Goal: Task Accomplishment & Management: Use online tool/utility

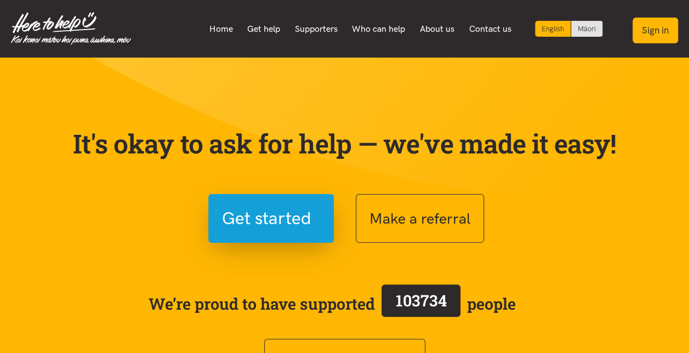
click at [648, 33] on button "Sign in" at bounding box center [655, 31] width 45 height 26
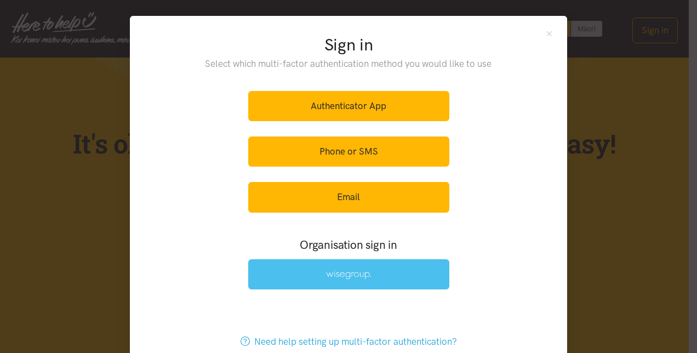
click at [326, 270] on img at bounding box center [348, 274] width 45 height 9
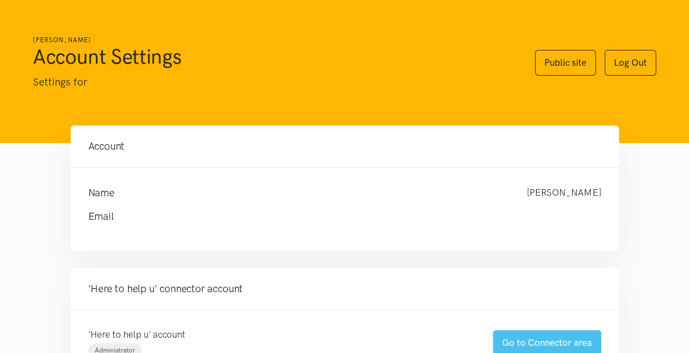
click at [555, 338] on link "Go to Connector area" at bounding box center [547, 343] width 109 height 26
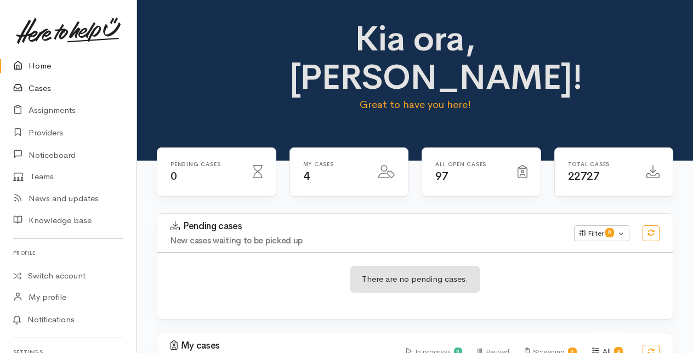
click at [42, 88] on link "Cases" at bounding box center [68, 88] width 136 height 22
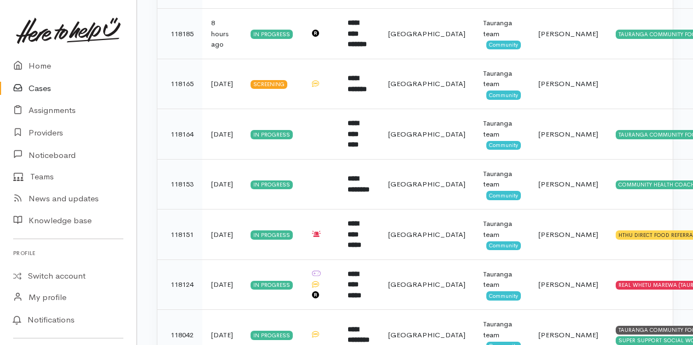
scroll to position [318, 0]
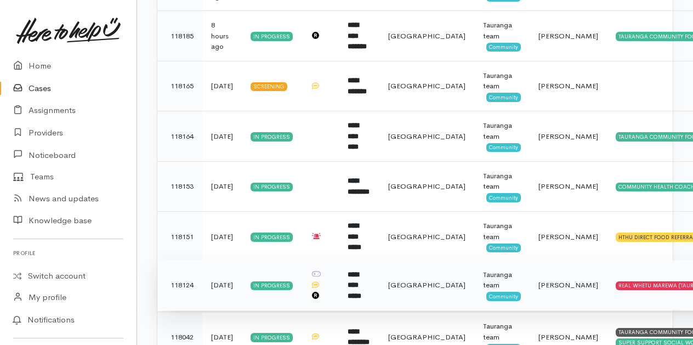
click at [361, 289] on b "**********" at bounding box center [355, 285] width 14 height 29
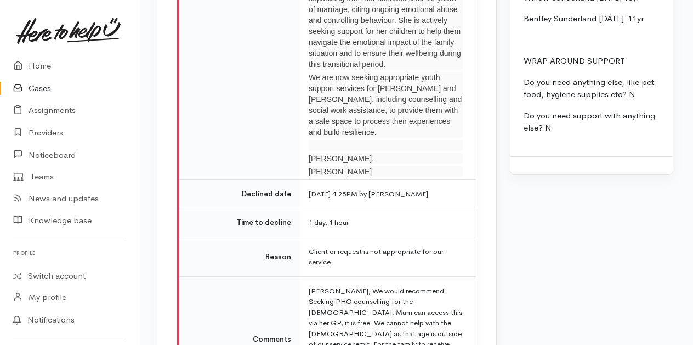
scroll to position [2007, 0]
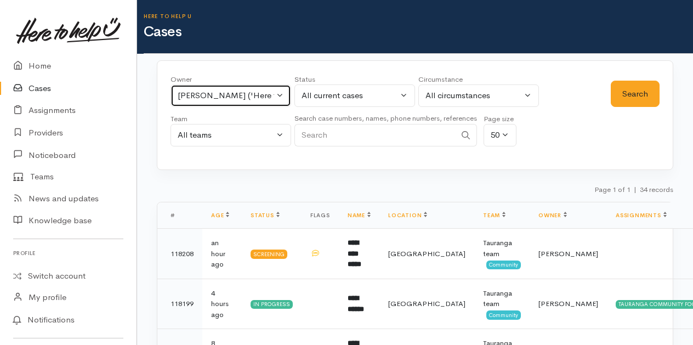
click at [280, 95] on button "Rachel Proctor ('Here to help u')" at bounding box center [230, 95] width 121 height 22
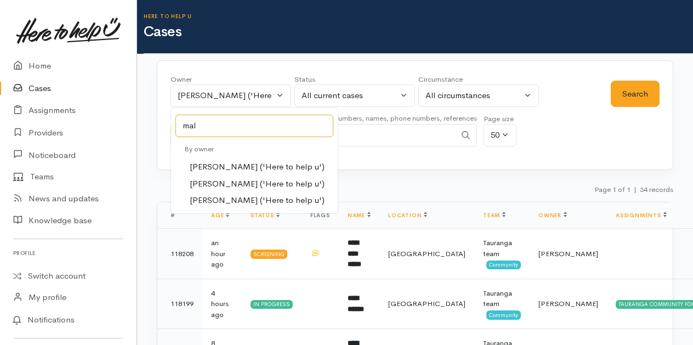
type input "mal"
click at [217, 180] on span "Malia Stowers ('Here to help u')" at bounding box center [257, 184] width 135 height 13
select select "1613"
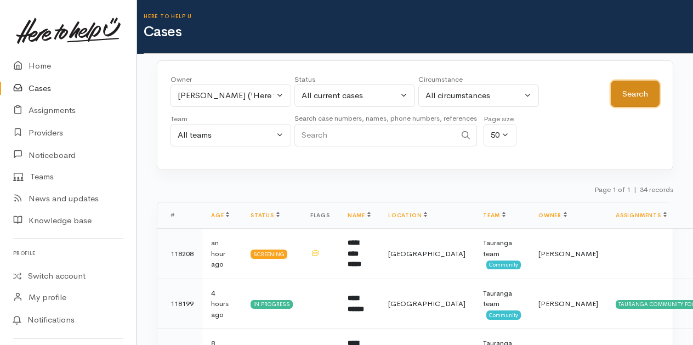
click at [625, 90] on button "Search" at bounding box center [635, 94] width 49 height 27
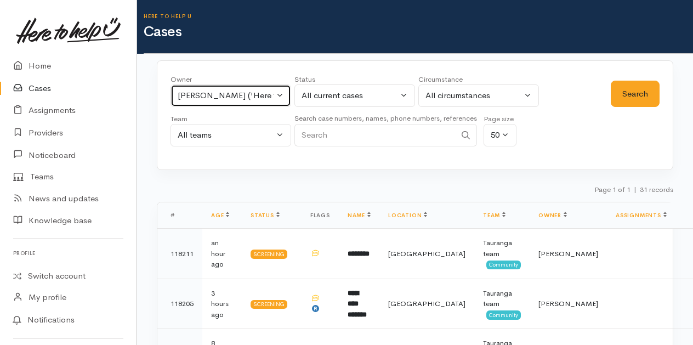
click at [281, 95] on button "Malia Stowers ('Here to help u')" at bounding box center [230, 95] width 121 height 22
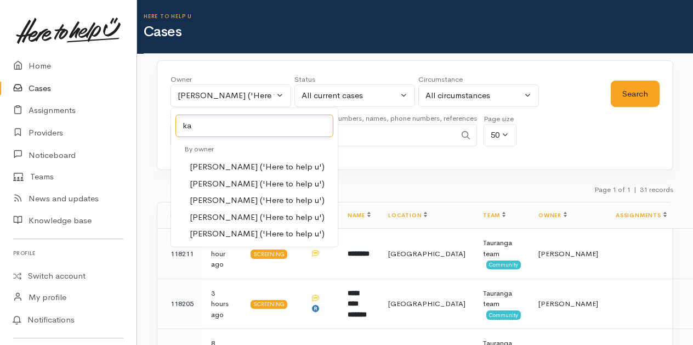
type input "ka"
click at [219, 197] on span "Karli Morris ('Here to help u')" at bounding box center [257, 200] width 135 height 13
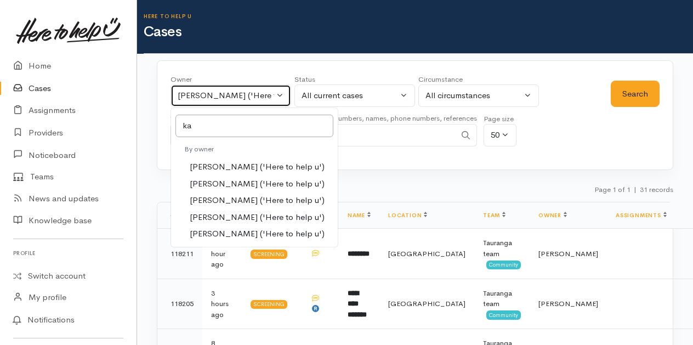
select select "435"
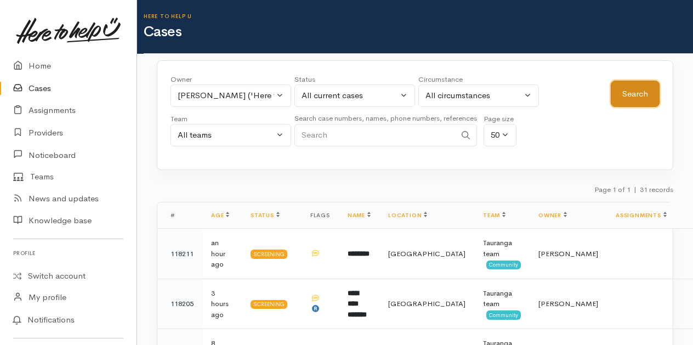
click at [625, 93] on button "Search" at bounding box center [635, 94] width 49 height 27
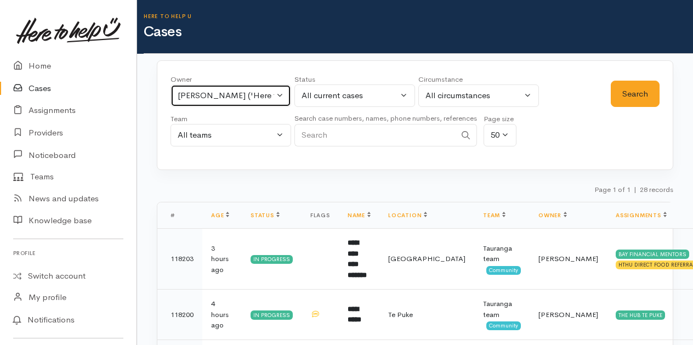
click at [280, 95] on button "[PERSON_NAME] ('Here to help u')" at bounding box center [230, 95] width 121 height 22
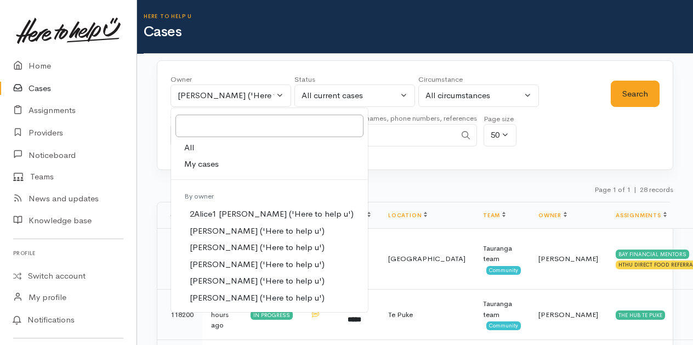
click at [193, 162] on span "My cases" at bounding box center [201, 164] width 35 height 13
select select "205"
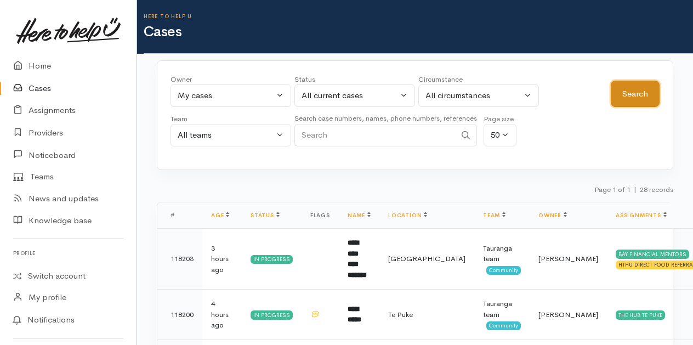
click at [635, 92] on button "Search" at bounding box center [635, 94] width 49 height 27
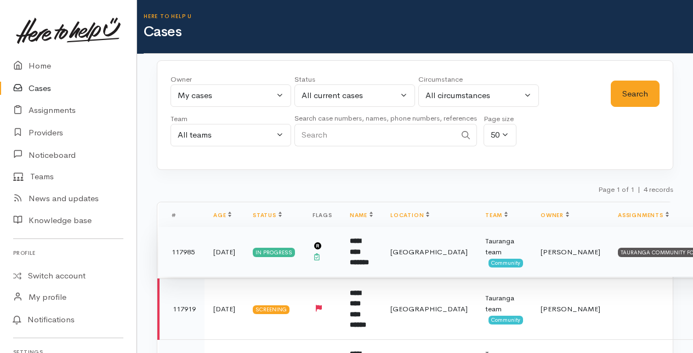
click at [366, 249] on td "**********" at bounding box center [361, 252] width 41 height 50
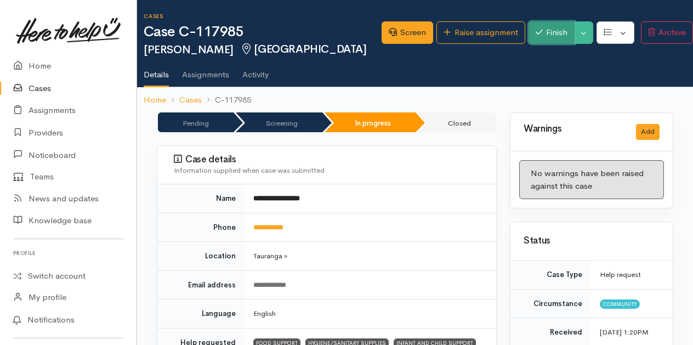
click at [550, 35] on button "Finish" at bounding box center [551, 32] width 46 height 22
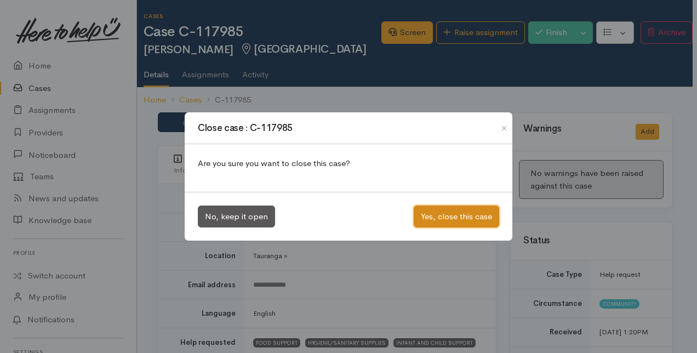
click at [442, 214] on button "Yes, close this case" at bounding box center [457, 217] width 86 height 22
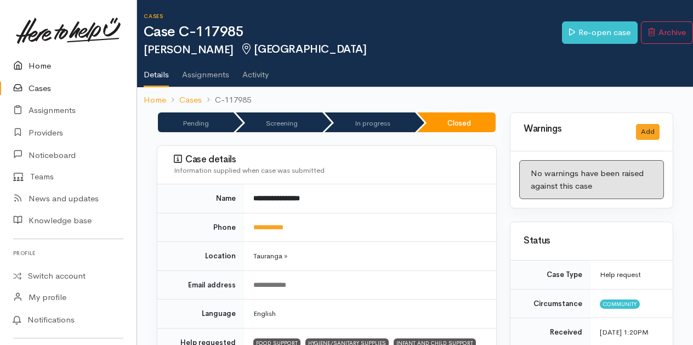
click at [39, 66] on link "Home" at bounding box center [68, 66] width 136 height 22
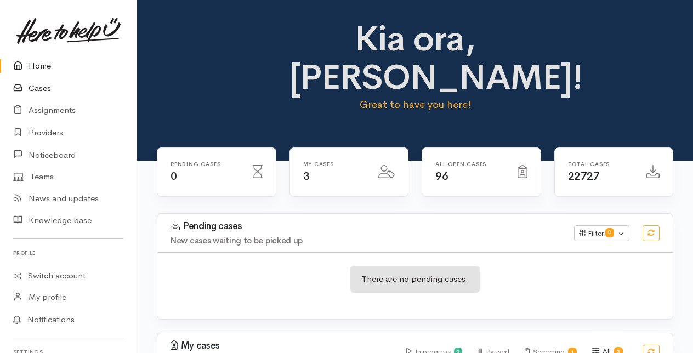
click at [40, 90] on link "Cases" at bounding box center [68, 88] width 136 height 22
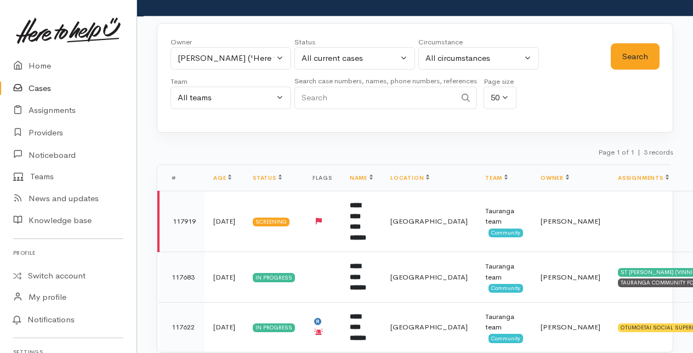
scroll to position [56, 0]
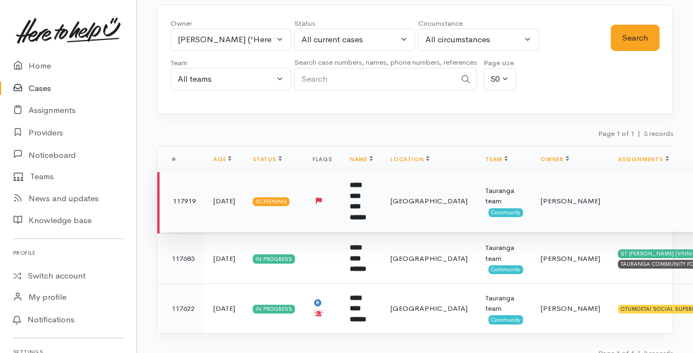
click at [364, 186] on b "**********" at bounding box center [358, 200] width 16 height 39
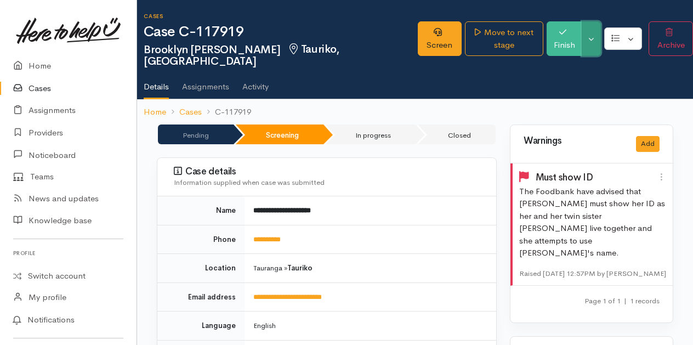
click at [582, 28] on button "Toggle Dropdown" at bounding box center [591, 38] width 19 height 35
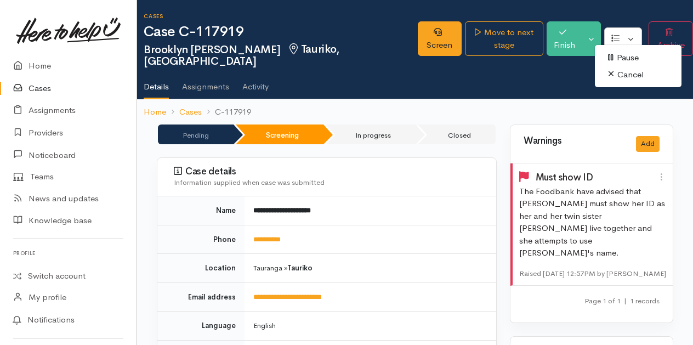
click at [604, 75] on link "Cancel" at bounding box center [638, 74] width 87 height 17
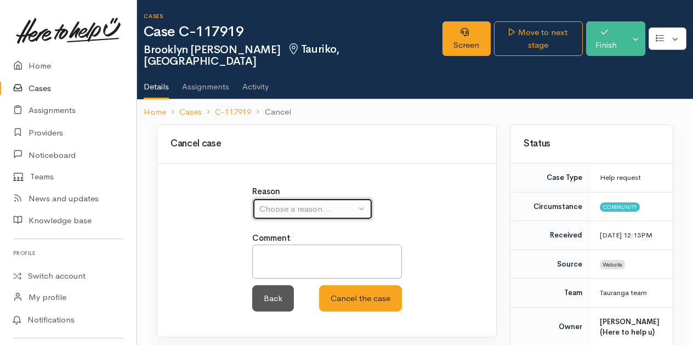
click at [357, 198] on button "Choose a reason..." at bounding box center [312, 209] width 121 height 22
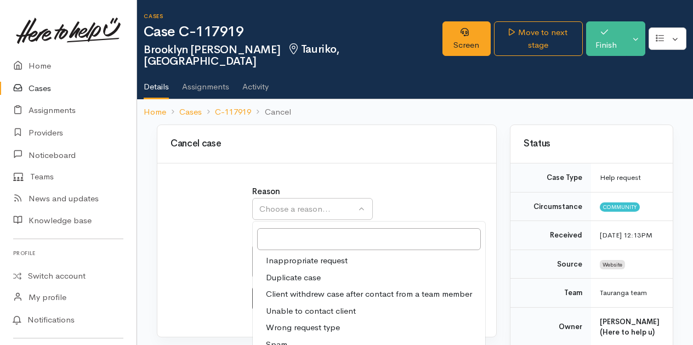
click at [300, 305] on span "Unable to contact client" at bounding box center [311, 311] width 90 height 13
select select "4"
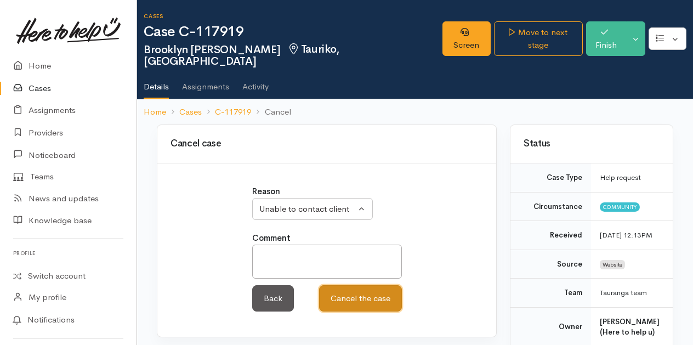
click at [369, 291] on button "Cancel the case" at bounding box center [360, 298] width 83 height 27
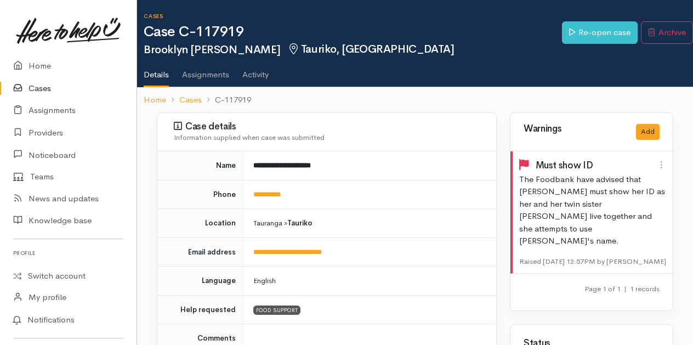
click at [44, 89] on link "Cases" at bounding box center [68, 88] width 136 height 22
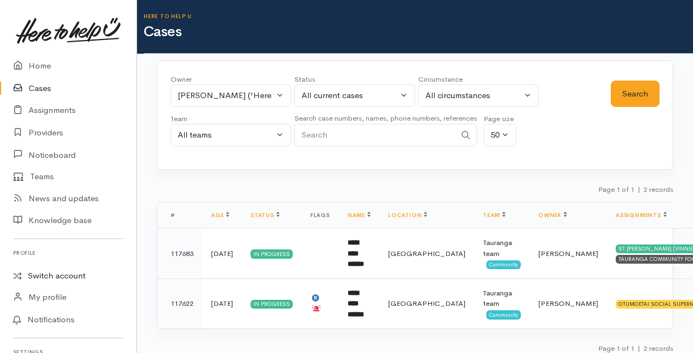
click at [59, 273] on link "Switch account" at bounding box center [68, 275] width 136 height 21
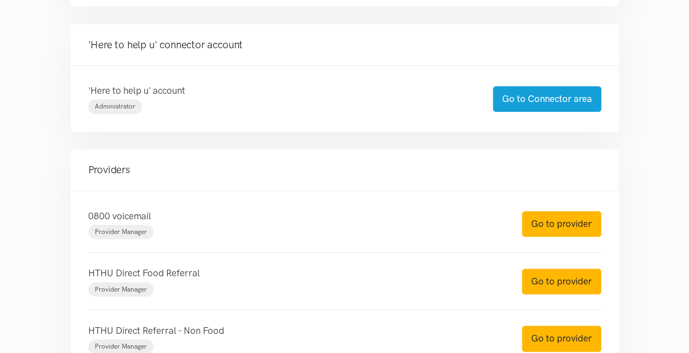
scroll to position [253, 0]
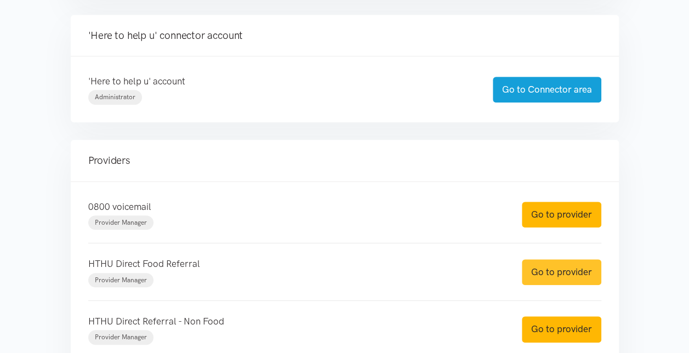
click at [564, 265] on link "Go to provider" at bounding box center [561, 272] width 79 height 26
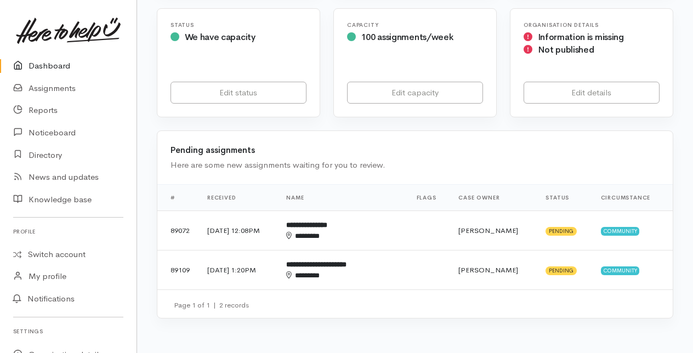
scroll to position [206, 0]
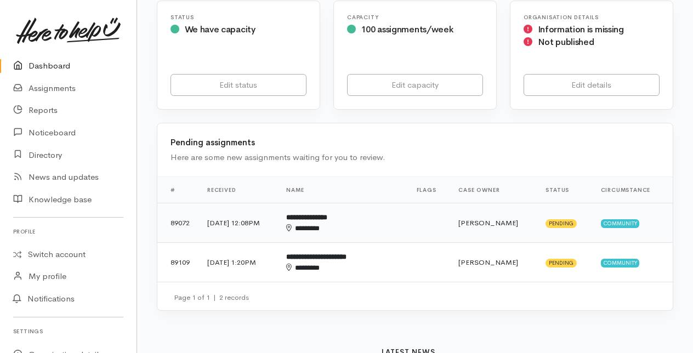
click at [327, 217] on b "**********" at bounding box center [306, 217] width 41 height 7
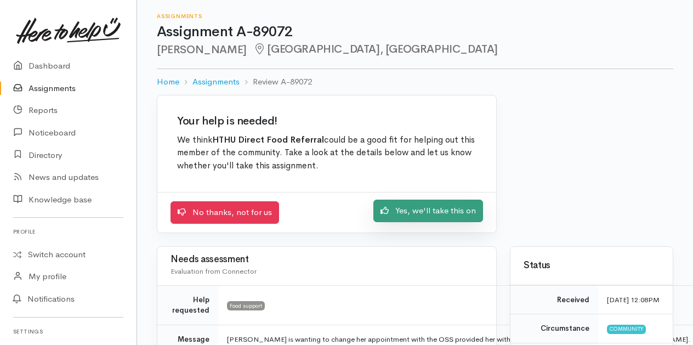
click at [441, 202] on link "Yes, we'll take this on" at bounding box center [428, 211] width 110 height 22
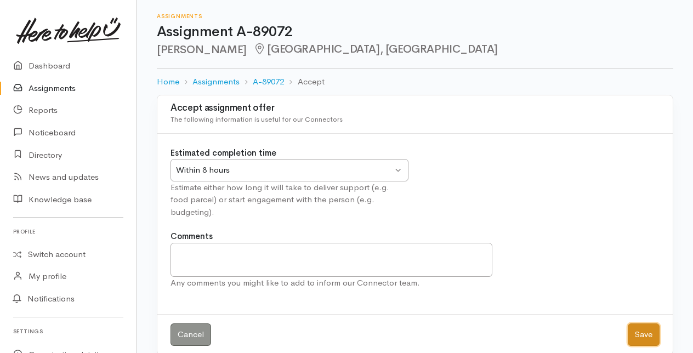
click at [641, 323] on button "Save" at bounding box center [644, 334] width 32 height 22
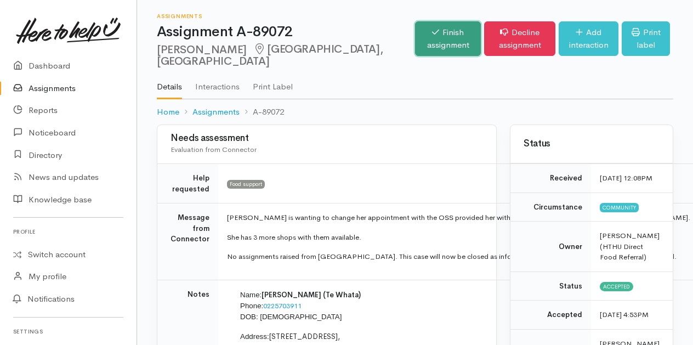
click at [415, 32] on link "Finish assignment" at bounding box center [448, 38] width 66 height 35
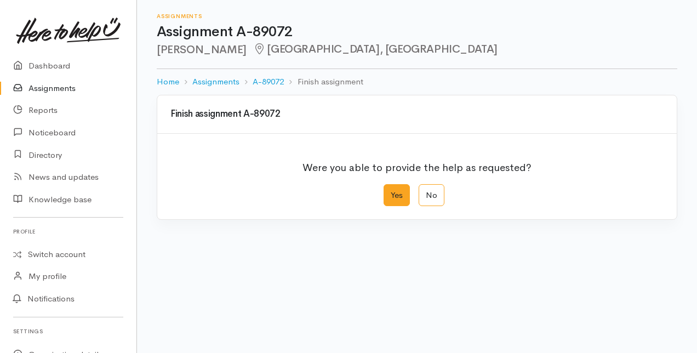
click at [391, 192] on label "Yes" at bounding box center [397, 195] width 26 height 22
click at [391, 191] on input "Yes" at bounding box center [387, 187] width 7 height 7
radio input "true"
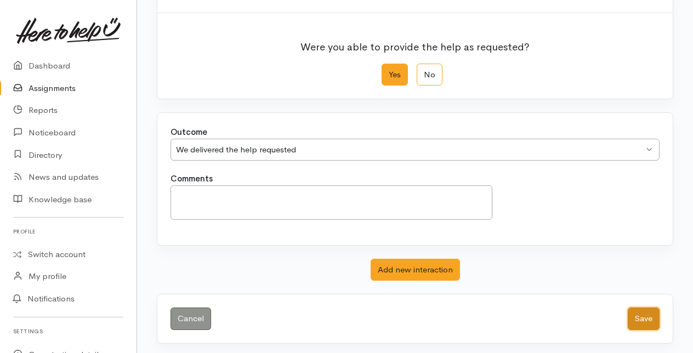
click at [644, 317] on button "Save" at bounding box center [644, 319] width 32 height 22
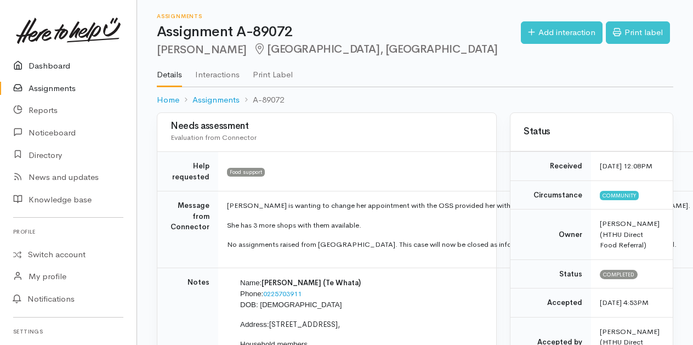
click at [55, 65] on link "Dashboard" at bounding box center [68, 66] width 136 height 22
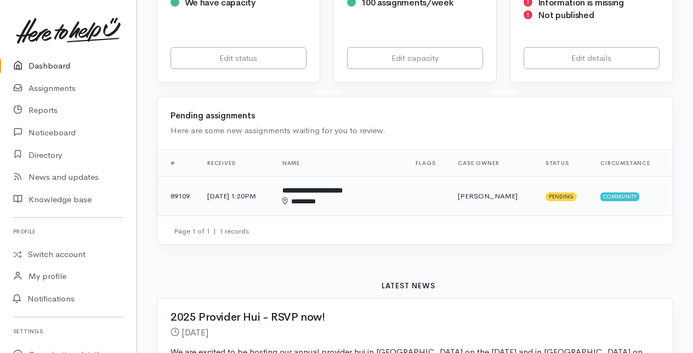
scroll to position [234, 0]
click at [343, 191] on b "**********" at bounding box center [312, 189] width 60 height 7
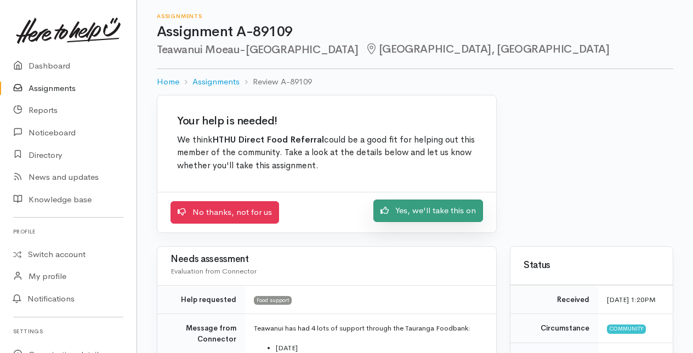
click at [426, 207] on link "Yes, we'll take this on" at bounding box center [428, 211] width 110 height 22
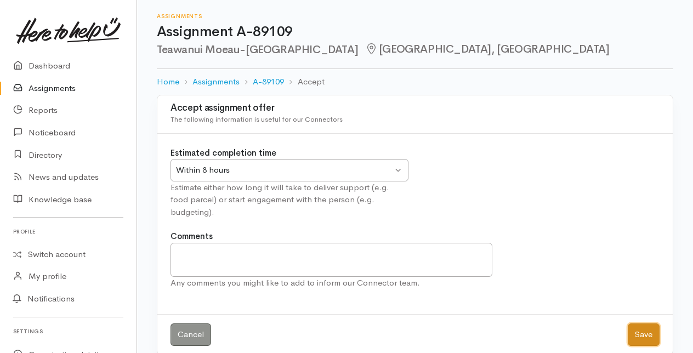
click at [642, 323] on button "Save" at bounding box center [644, 334] width 32 height 22
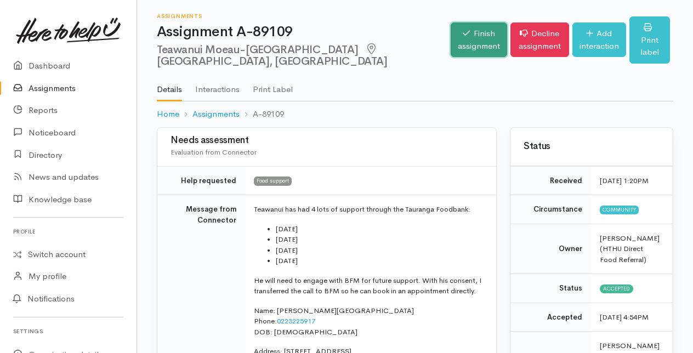
click at [451, 38] on link "Finish assignment" at bounding box center [479, 39] width 56 height 35
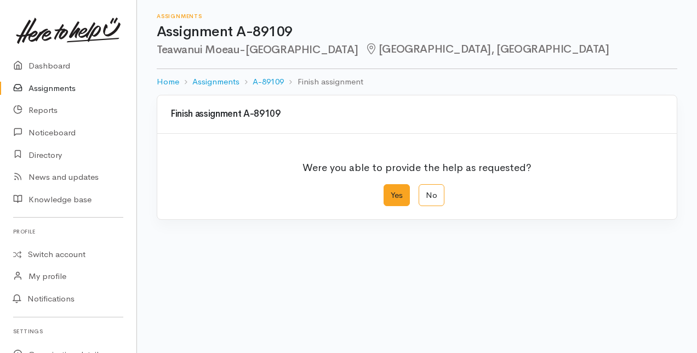
click at [400, 193] on label "Yes" at bounding box center [397, 195] width 26 height 22
click at [391, 191] on input "Yes" at bounding box center [387, 187] width 7 height 7
radio input "true"
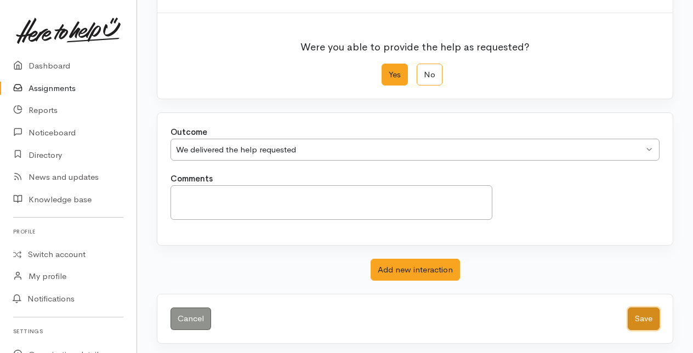
click at [645, 314] on button "Save" at bounding box center [644, 319] width 32 height 22
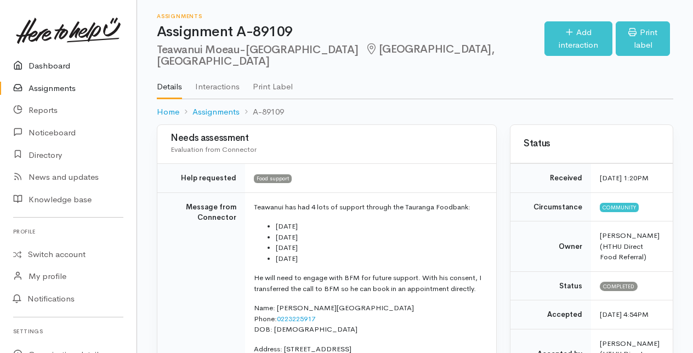
click at [55, 66] on link "Dashboard" at bounding box center [68, 66] width 136 height 22
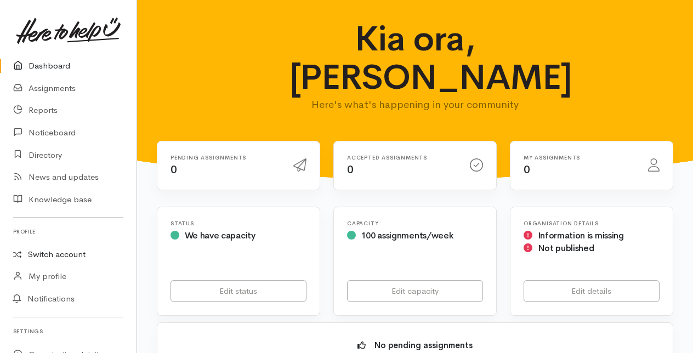
click at [61, 252] on link "Switch account" at bounding box center [68, 254] width 136 height 21
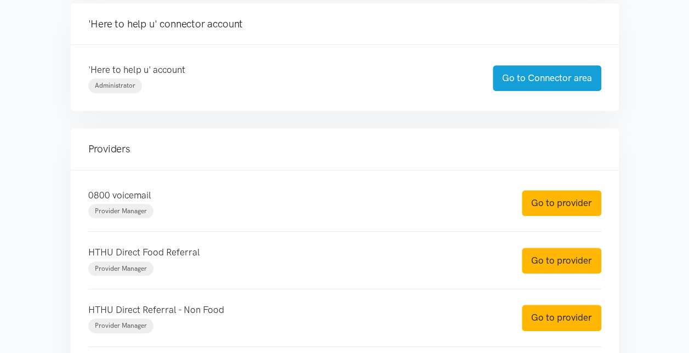
scroll to position [266, 0]
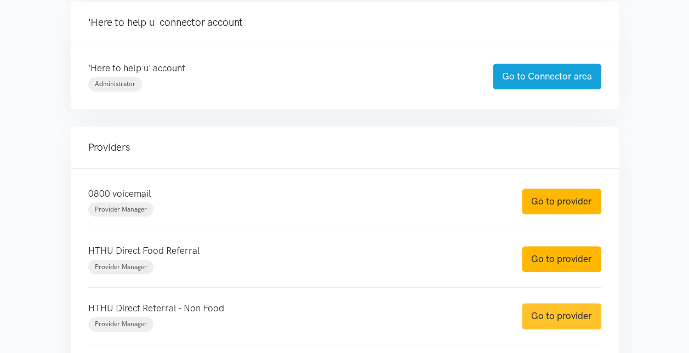
click at [548, 314] on link "Go to provider" at bounding box center [561, 316] width 79 height 26
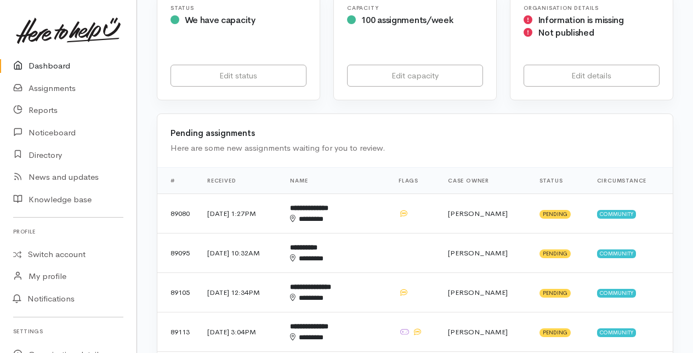
scroll to position [219, 0]
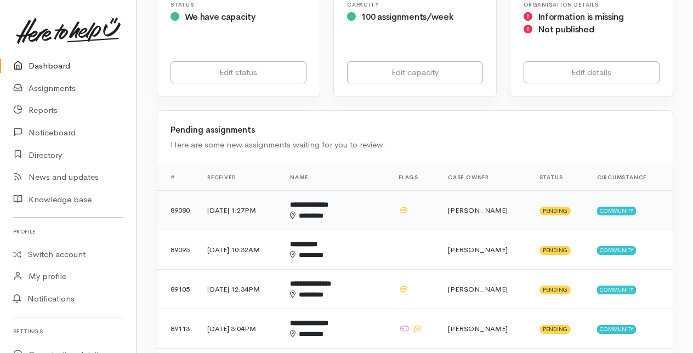
click at [328, 206] on b "**********" at bounding box center [309, 204] width 38 height 7
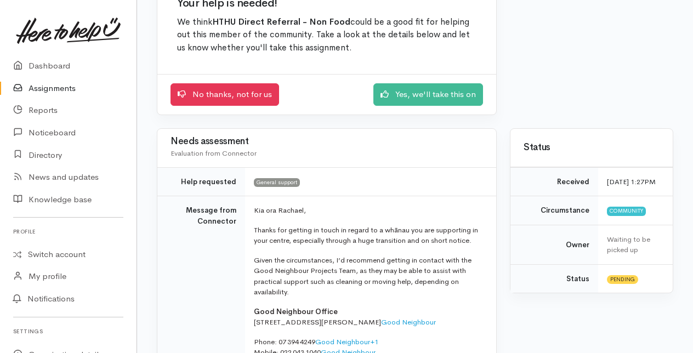
scroll to position [116, 0]
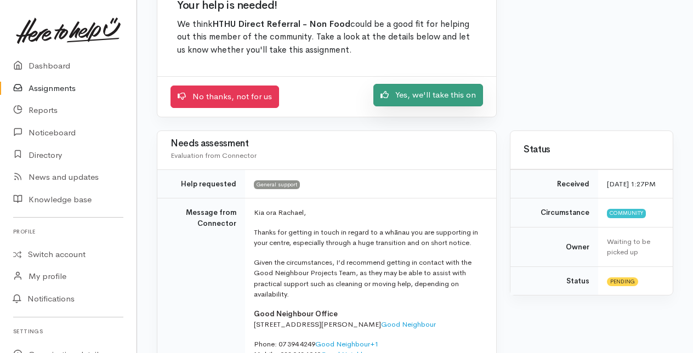
click at [432, 95] on link "Yes, we'll take this on" at bounding box center [428, 95] width 110 height 22
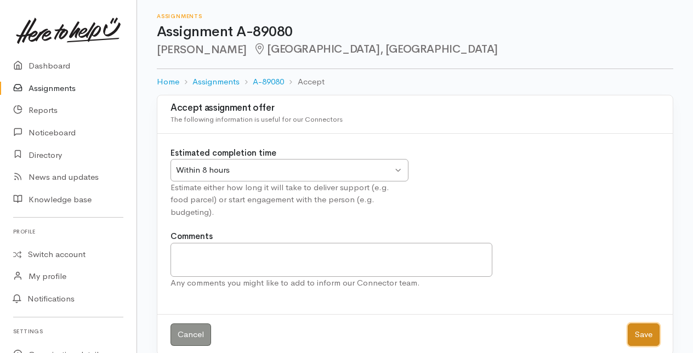
click at [647, 323] on button "Save" at bounding box center [644, 334] width 32 height 22
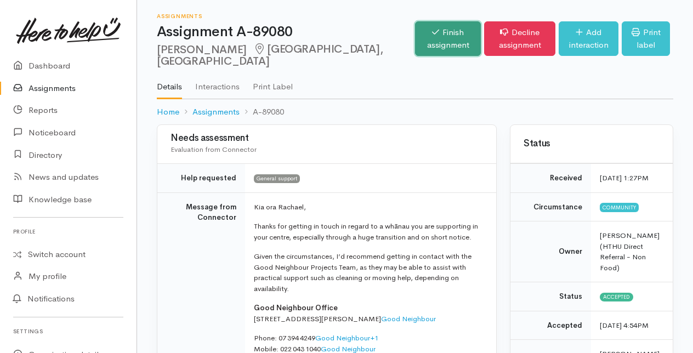
click at [415, 33] on link "Finish assignment" at bounding box center [448, 38] width 66 height 35
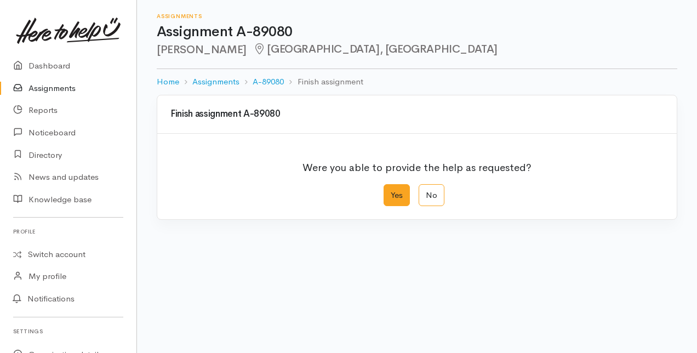
click at [394, 195] on label "Yes" at bounding box center [397, 195] width 26 height 22
click at [391, 191] on input "Yes" at bounding box center [387, 187] width 7 height 7
radio input "true"
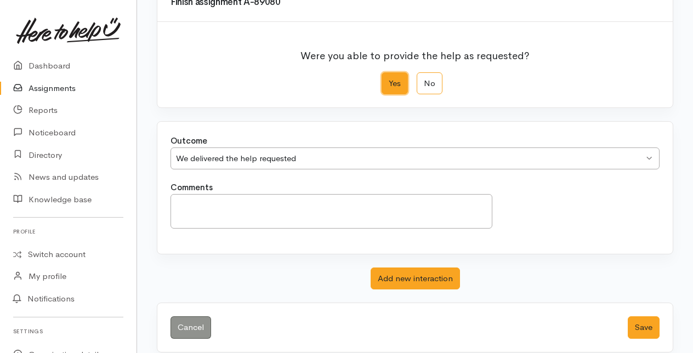
scroll to position [121, 0]
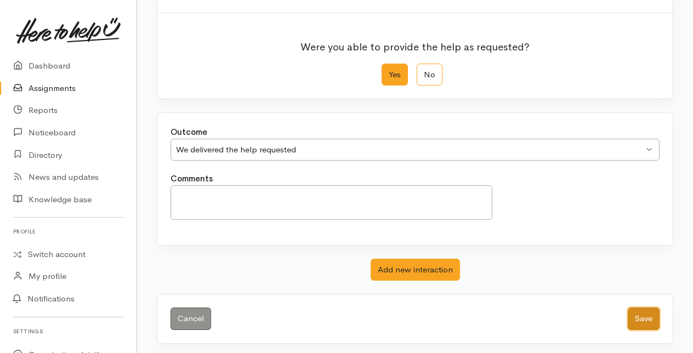
click at [642, 312] on button "Save" at bounding box center [644, 319] width 32 height 22
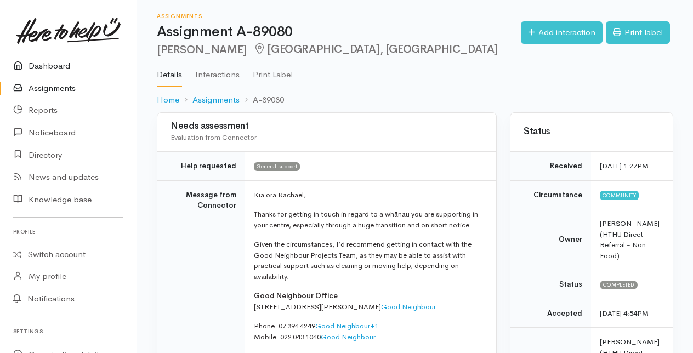
click at [47, 67] on link "Dashboard" at bounding box center [68, 66] width 136 height 22
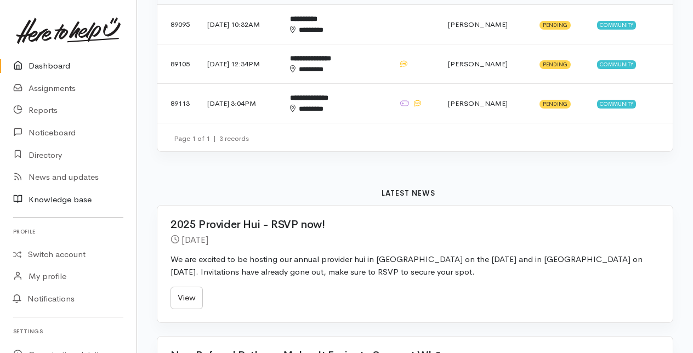
scroll to position [99, 0]
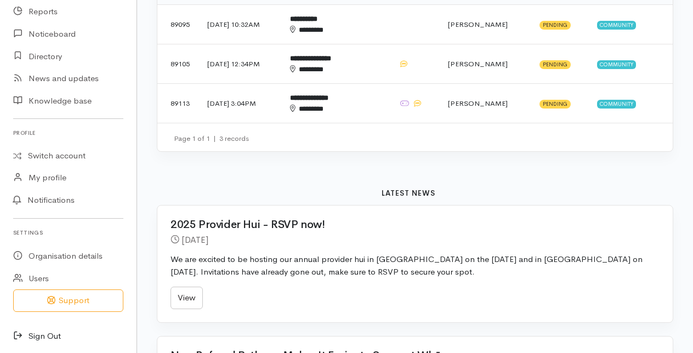
click at [19, 332] on icon at bounding box center [20, 336] width 15 height 14
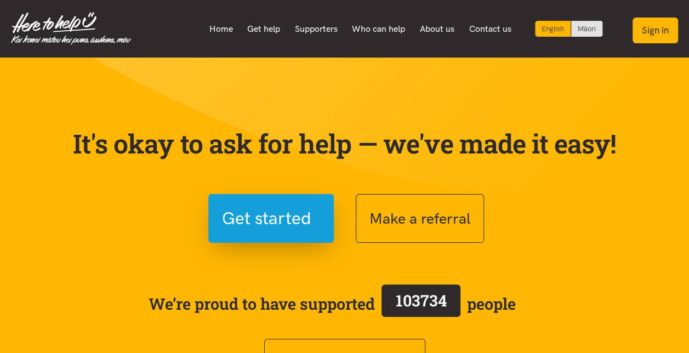
click at [663, 22] on button "Sign in" at bounding box center [655, 31] width 45 height 26
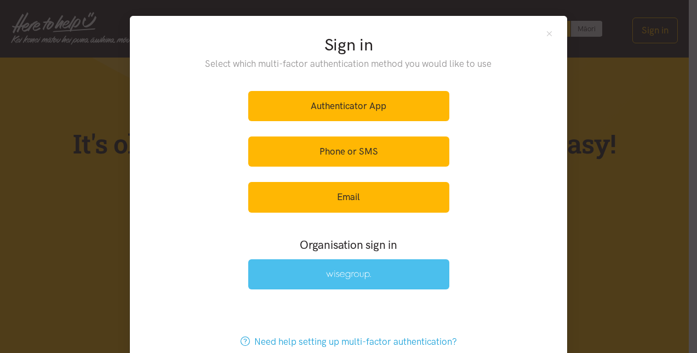
click at [349, 274] on img at bounding box center [348, 274] width 45 height 9
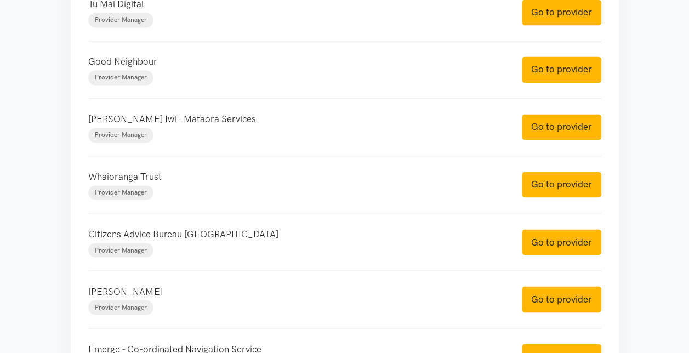
scroll to position [824, 0]
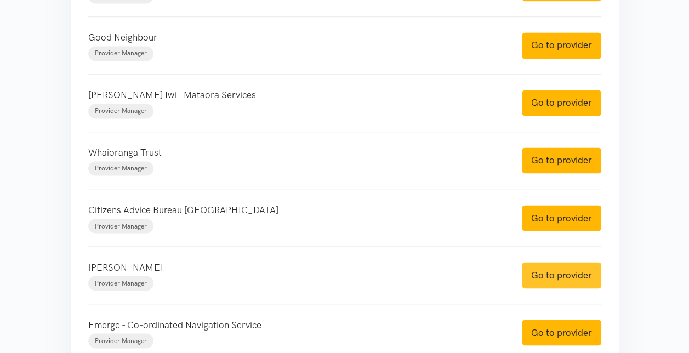
click at [556, 274] on link "Go to provider" at bounding box center [561, 275] width 79 height 26
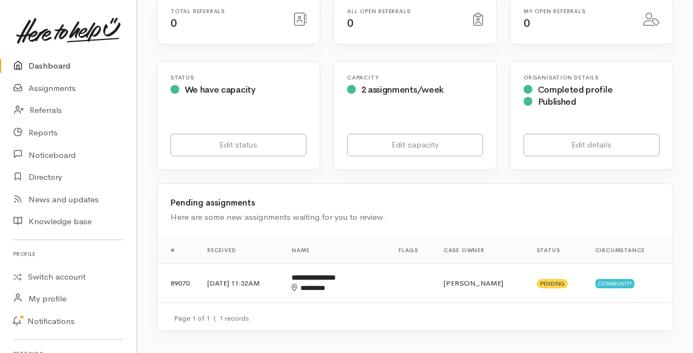
scroll to position [213, 0]
click at [335, 275] on b "**********" at bounding box center [314, 277] width 44 height 7
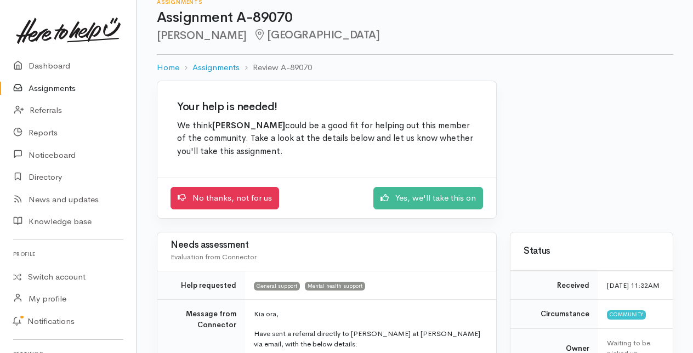
scroll to position [14, 0]
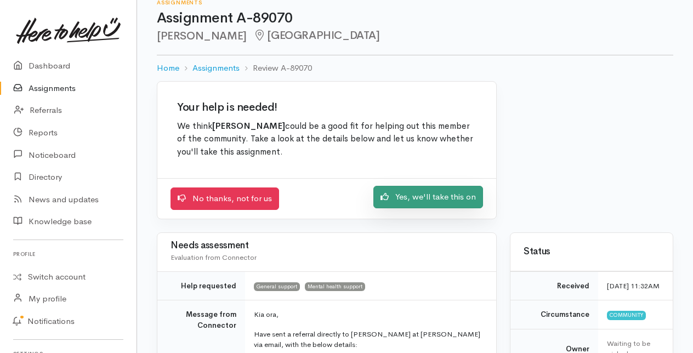
click at [423, 193] on link "Yes, we'll take this on" at bounding box center [428, 197] width 110 height 22
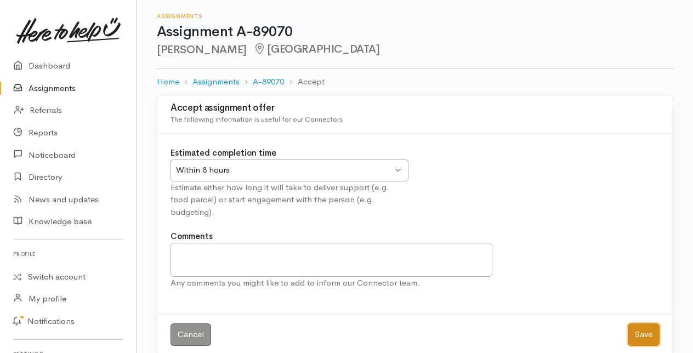
click at [644, 323] on button "Save" at bounding box center [644, 334] width 32 height 22
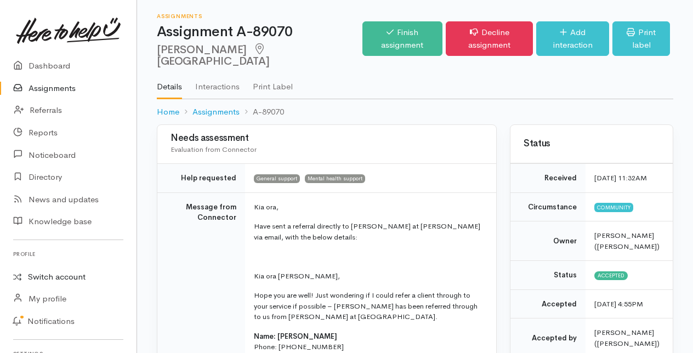
click at [57, 275] on link "Switch account" at bounding box center [68, 276] width 136 height 21
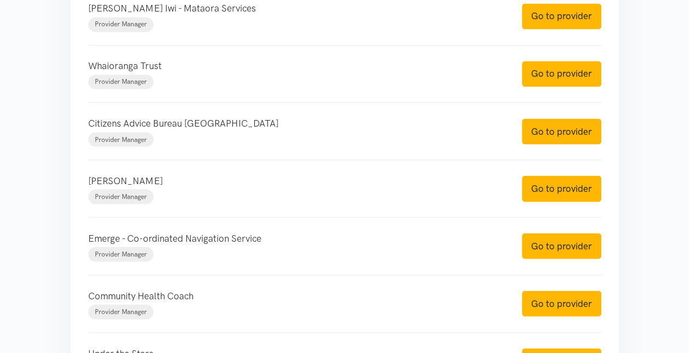
scroll to position [913, 0]
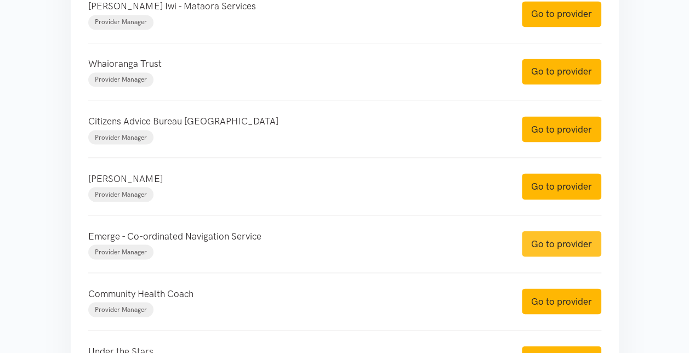
click at [567, 236] on link "Go to provider" at bounding box center [561, 244] width 79 height 26
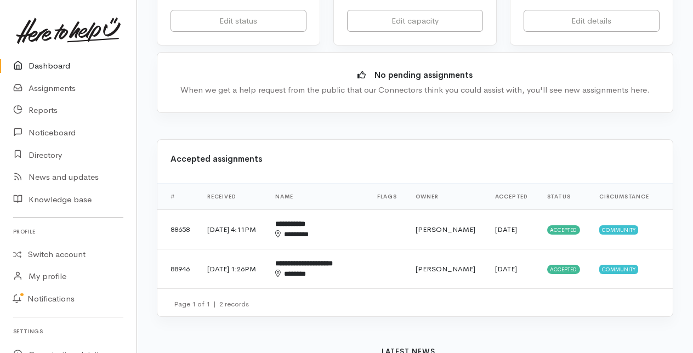
scroll to position [271, 0]
click at [351, 224] on td "**********" at bounding box center [316, 228] width 101 height 39
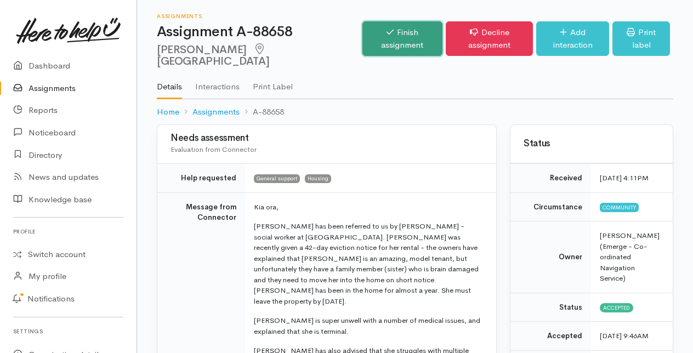
click at [385, 29] on link "Finish assignment" at bounding box center [402, 38] width 81 height 35
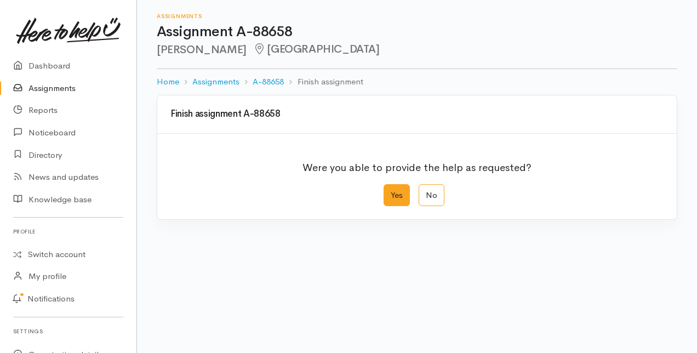
click at [397, 196] on label "Yes" at bounding box center [397, 195] width 26 height 22
click at [391, 191] on input "Yes" at bounding box center [387, 187] width 7 height 7
radio input "true"
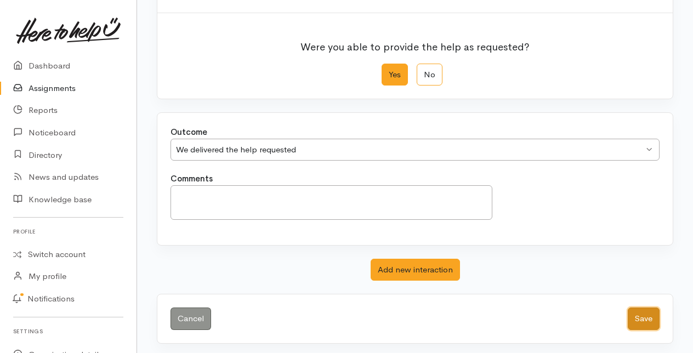
click at [645, 310] on button "Save" at bounding box center [644, 319] width 32 height 22
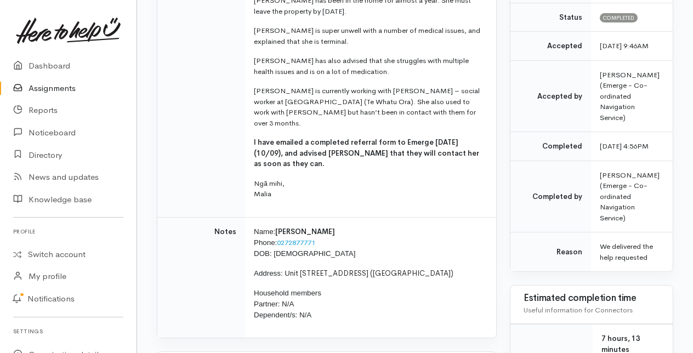
scroll to position [257, 0]
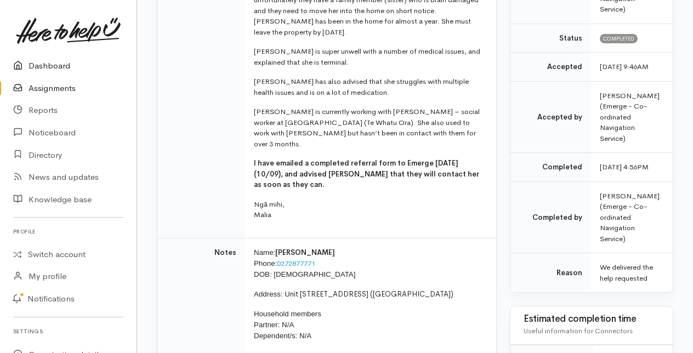
click at [50, 69] on link "Dashboard" at bounding box center [68, 66] width 136 height 22
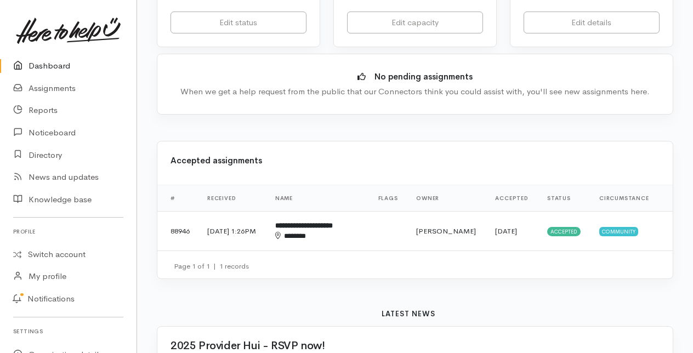
scroll to position [271, 0]
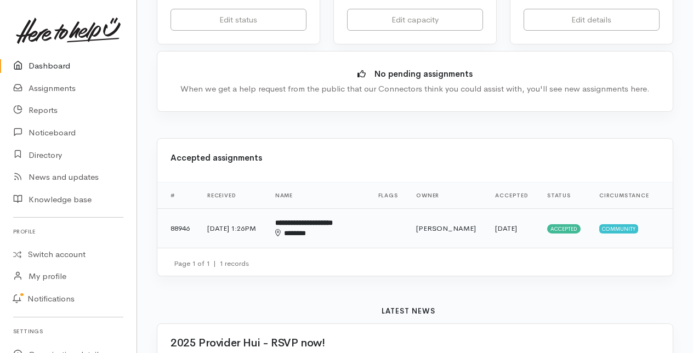
click at [335, 228] on td "**********" at bounding box center [317, 227] width 103 height 39
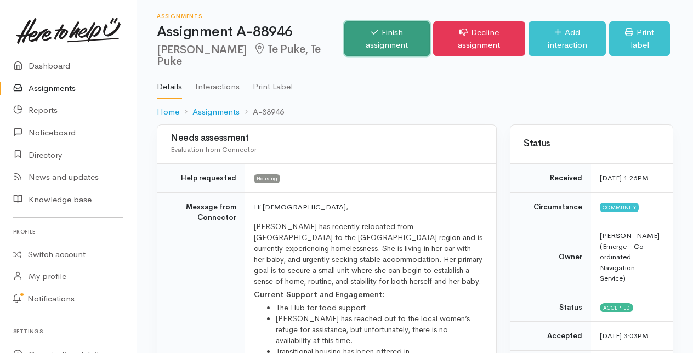
click at [394, 38] on link "Finish assignment" at bounding box center [387, 38] width 86 height 35
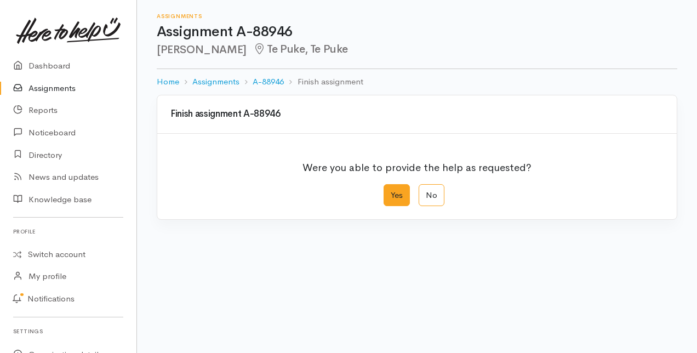
click at [397, 199] on label "Yes" at bounding box center [397, 195] width 26 height 22
click at [391, 191] on input "Yes" at bounding box center [387, 187] width 7 height 7
radio input "true"
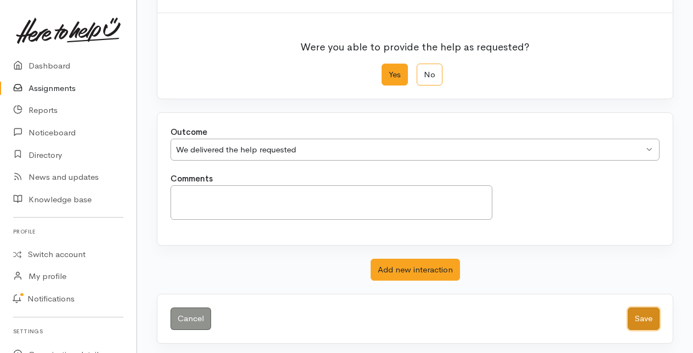
click at [646, 319] on button "Save" at bounding box center [644, 319] width 32 height 22
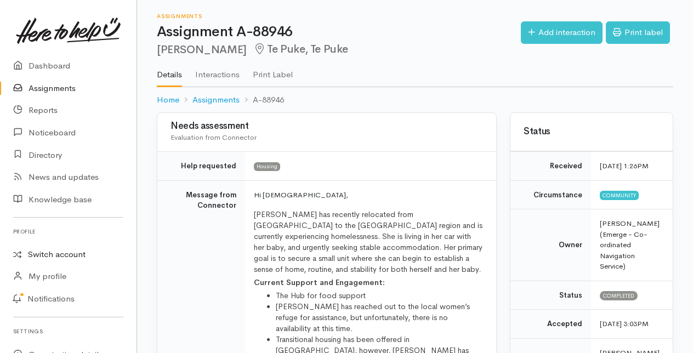
click at [57, 253] on link "Switch account" at bounding box center [68, 254] width 136 height 21
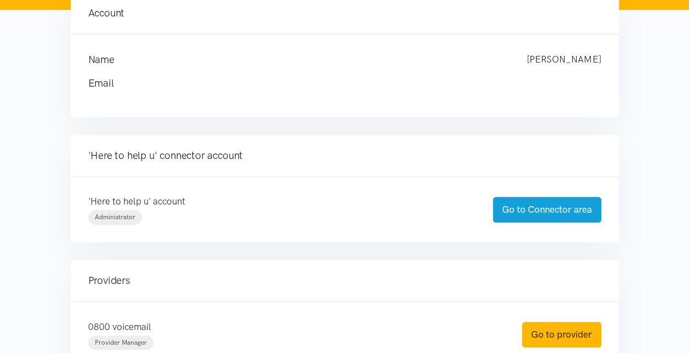
scroll to position [126, 0]
